Goal: Manage account settings: Manage account settings

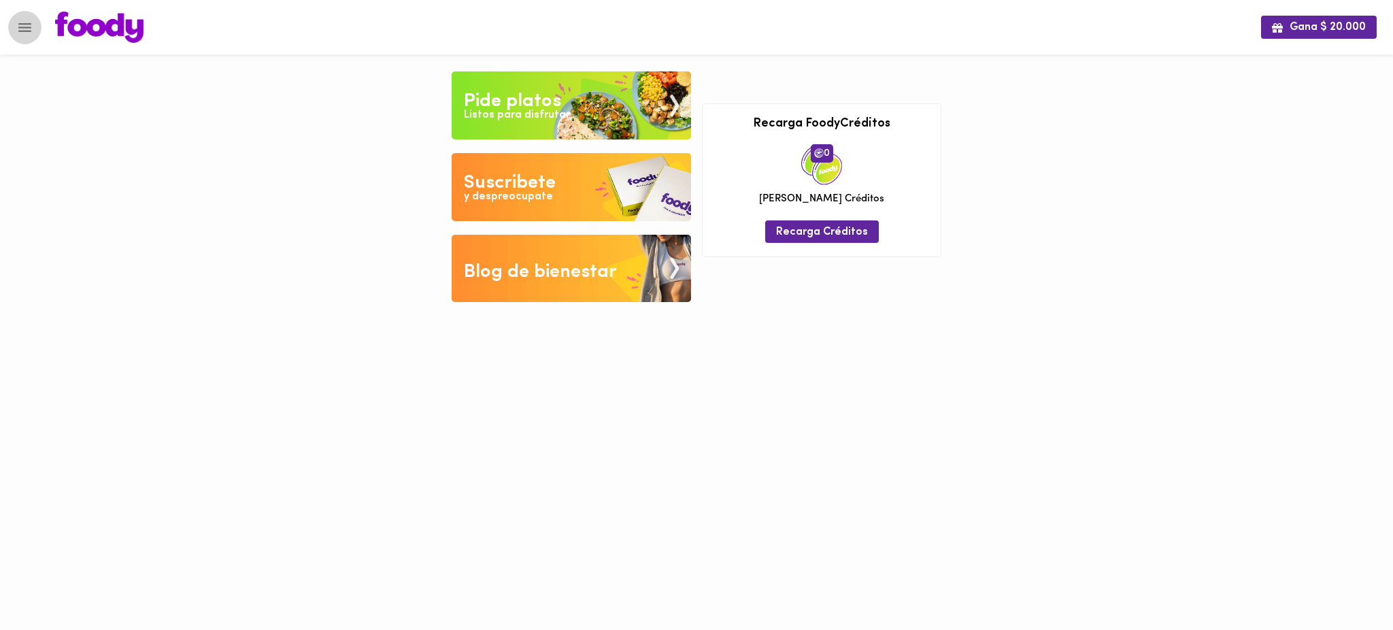
click at [22, 26] on icon "Menu" at bounding box center [24, 27] width 17 height 17
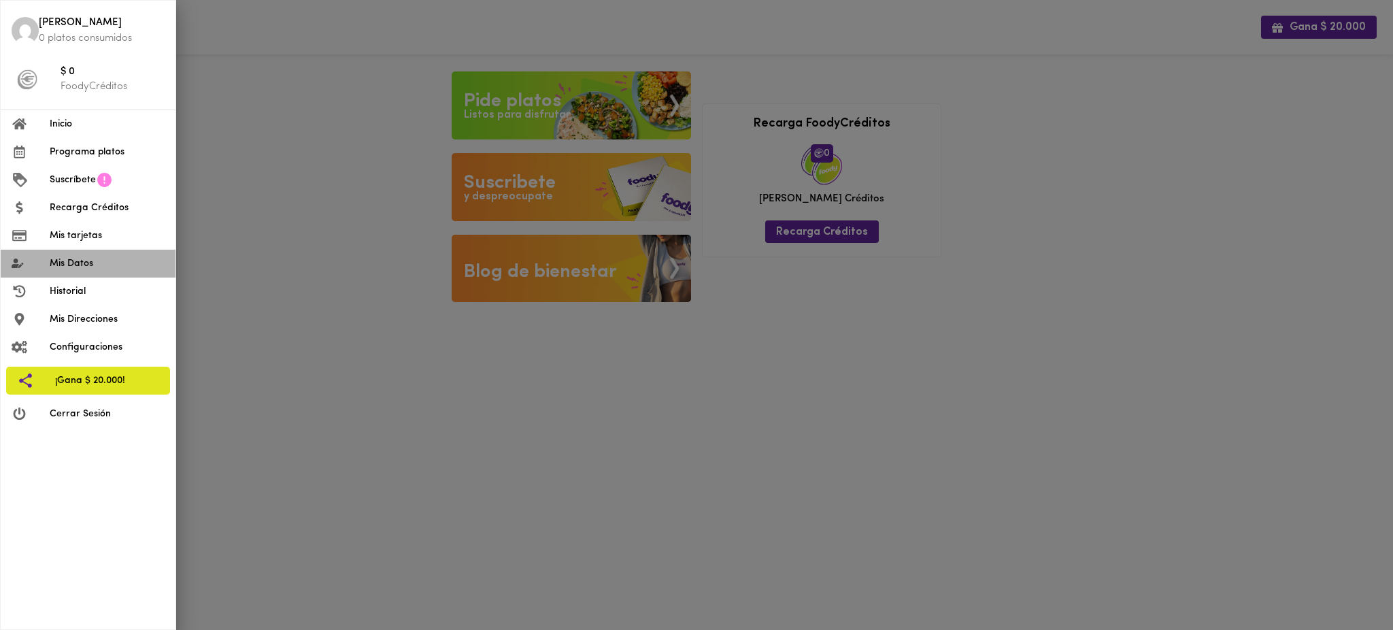
click at [90, 262] on span "Mis Datos" at bounding box center [107, 263] width 115 height 14
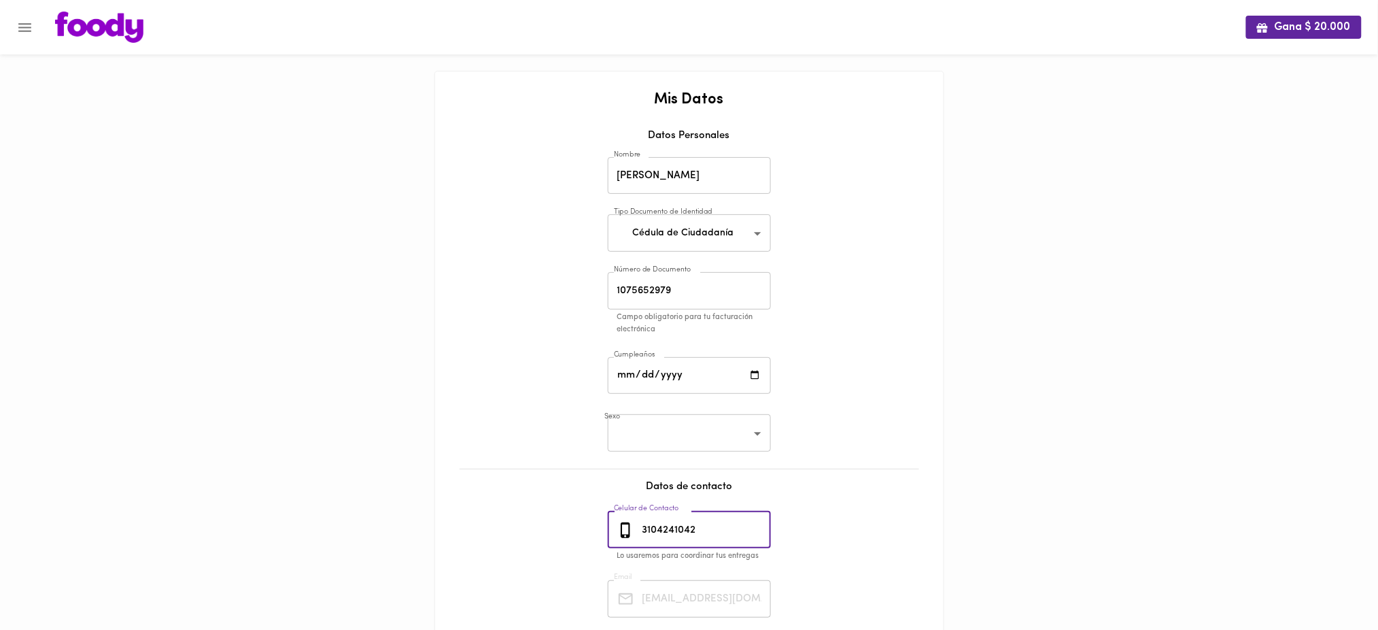
drag, startPoint x: 709, startPoint y: 530, endPoint x: 636, endPoint y: 522, distance: 74.0
click at [636, 522] on div "[PHONE_NUMBER] Celular de Contacto" at bounding box center [689, 529] width 163 height 37
click at [23, 27] on icon "Menu" at bounding box center [24, 27] width 13 height 9
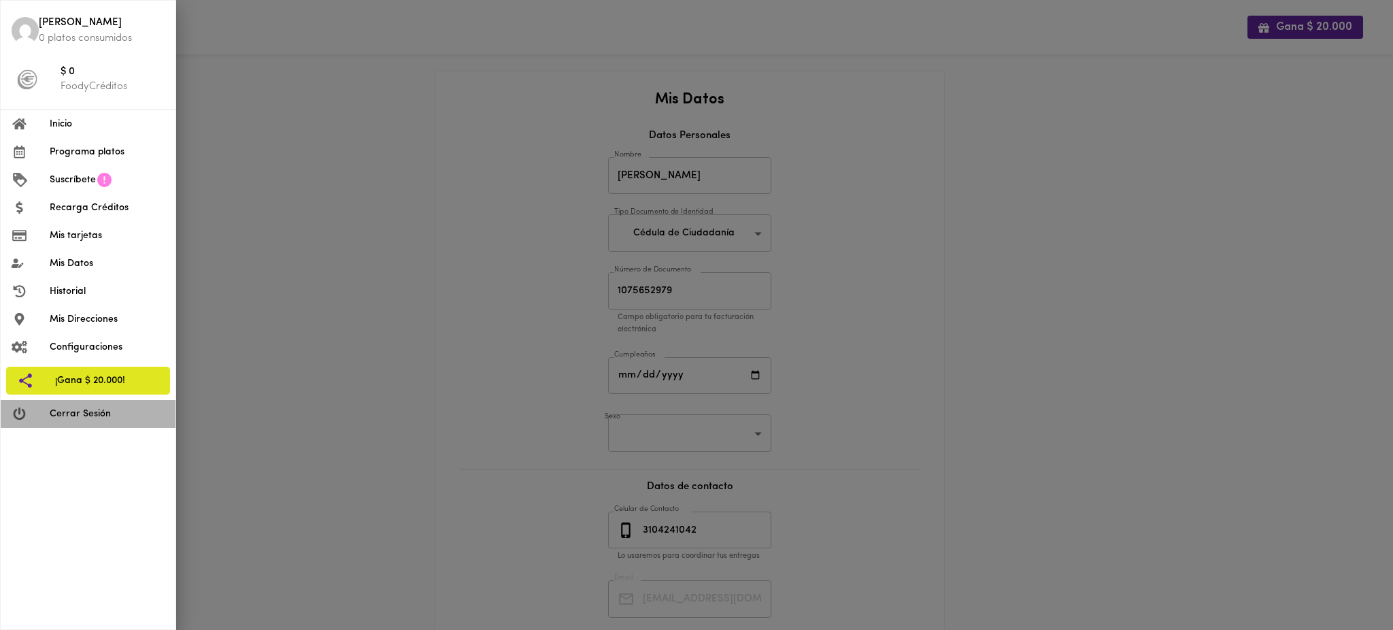
click at [67, 415] on span "Cerrar Sesión" at bounding box center [107, 414] width 115 height 14
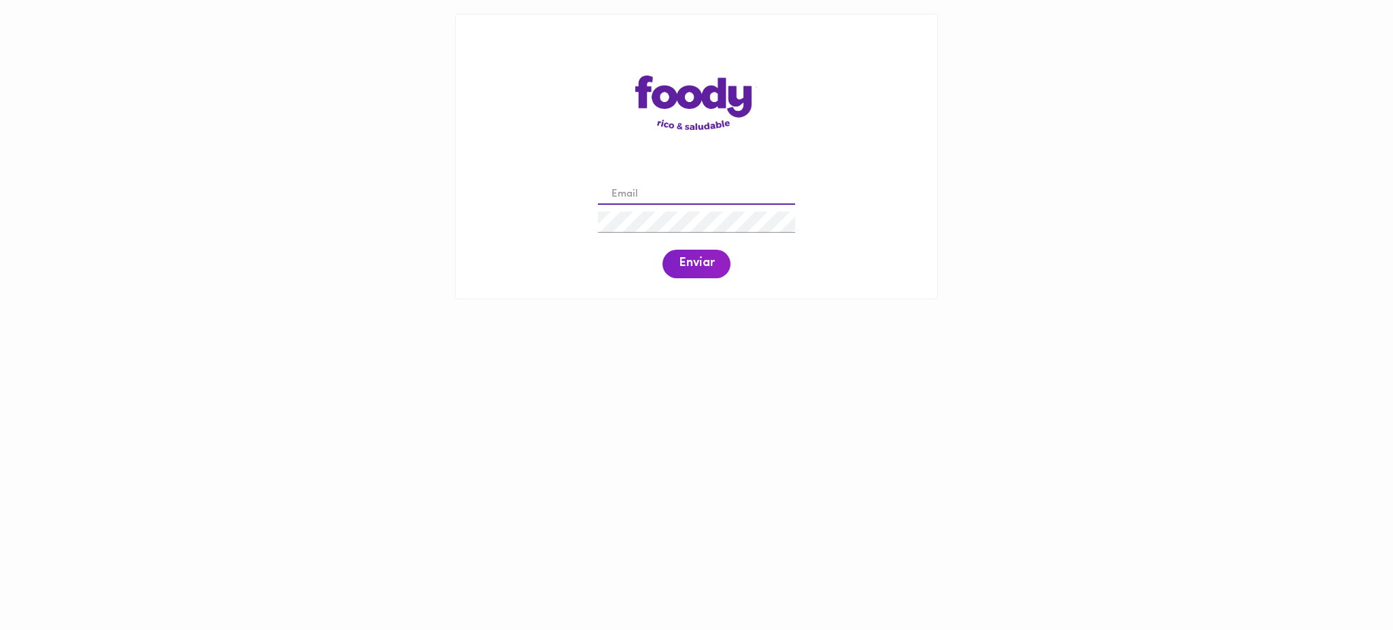
click at [671, 195] on input "email" at bounding box center [696, 194] width 197 height 21
paste input "[PERSON_NAME][EMAIL_ADDRESS][PERSON_NAME][DOMAIN_NAME]"
type input "[PERSON_NAME][EMAIL_ADDRESS][PERSON_NAME][DOMAIN_NAME]"
click at [688, 268] on span "Enviar" at bounding box center [696, 263] width 35 height 15
